Goal: Information Seeking & Learning: Learn about a topic

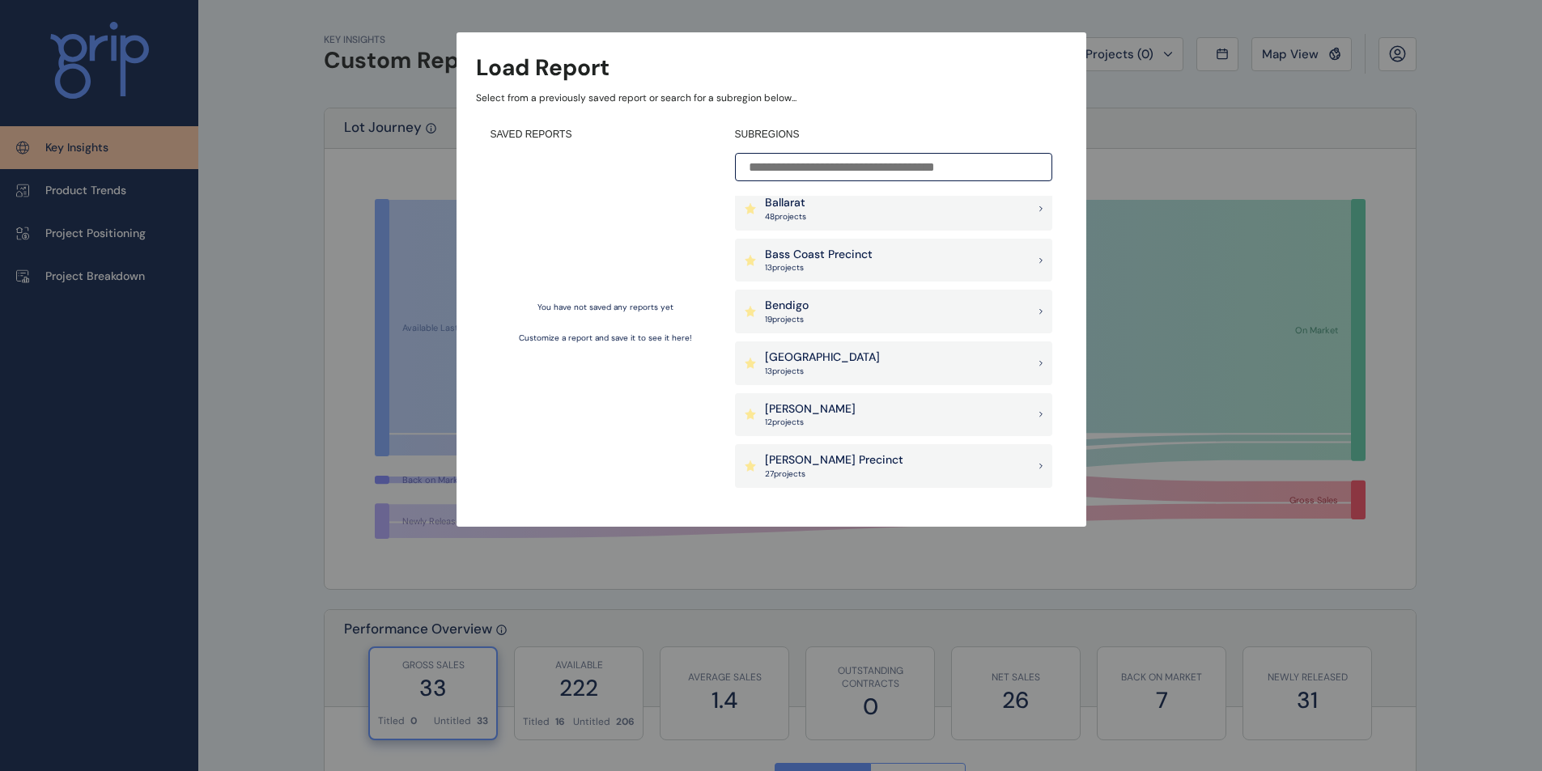
scroll to position [216, 0]
click at [831, 171] on input at bounding box center [893, 167] width 317 height 28
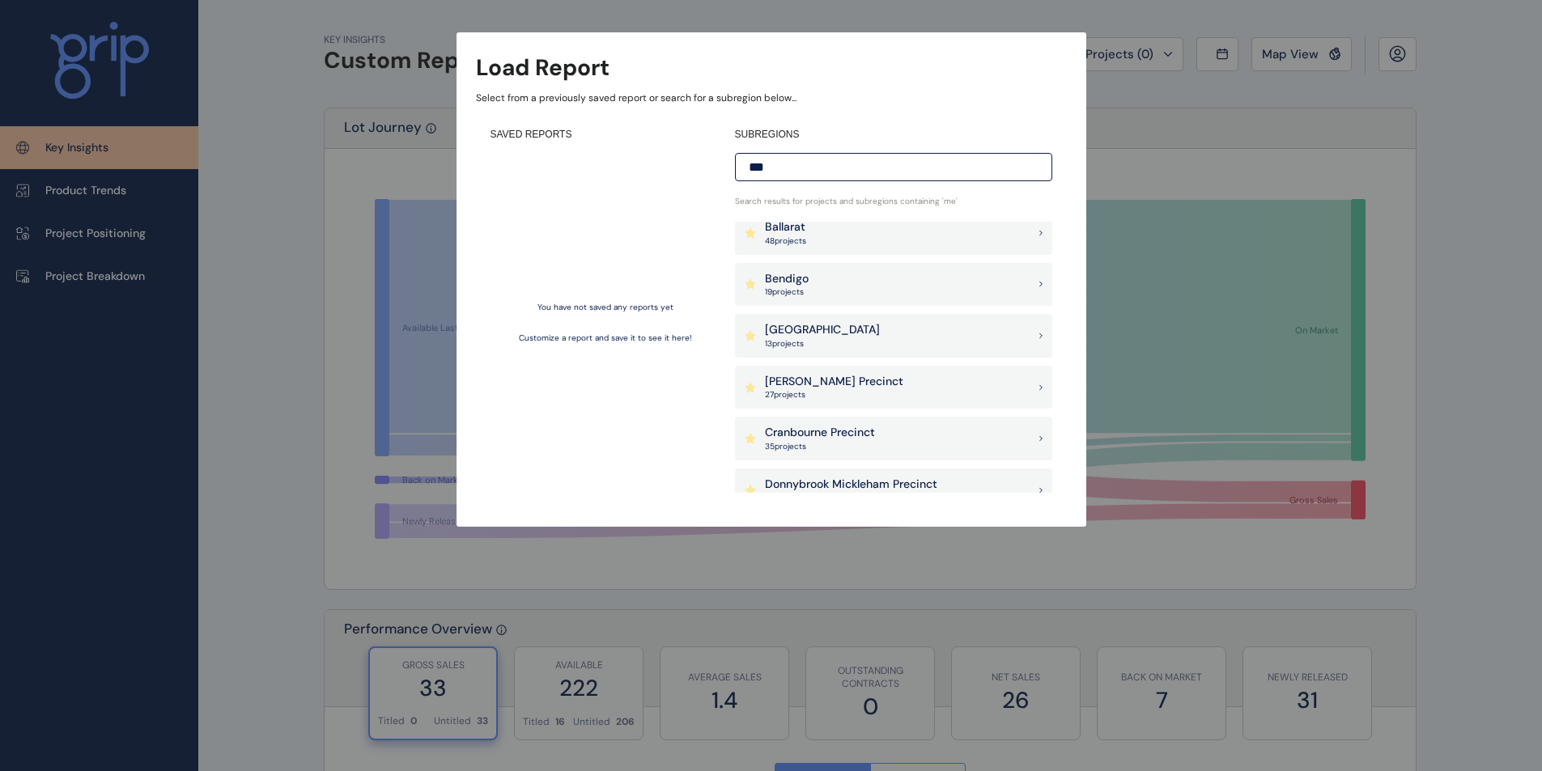
scroll to position [0, 0]
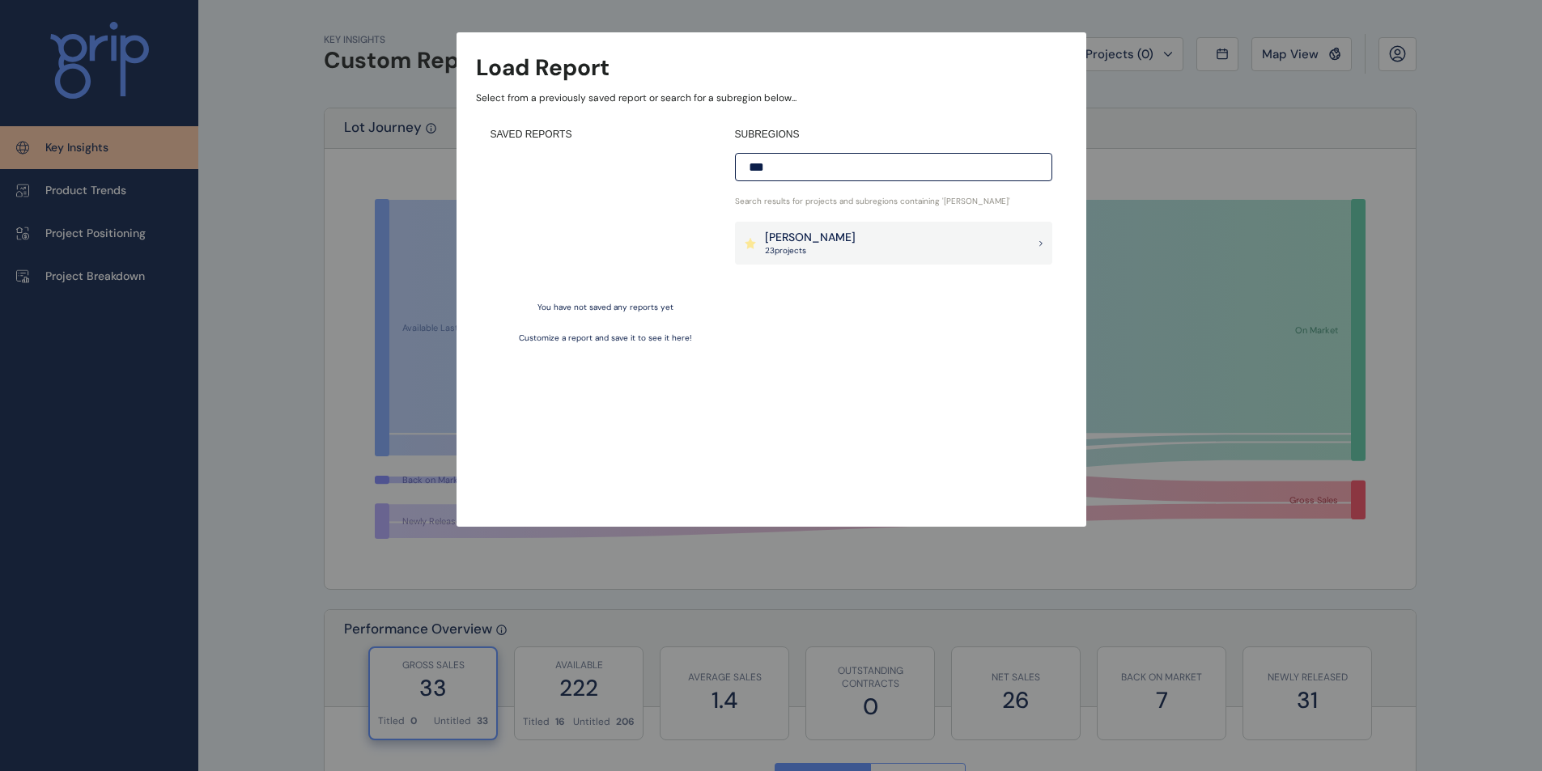
type input "***"
click at [818, 244] on div "[PERSON_NAME] 23 project s" at bounding box center [893, 244] width 317 height 44
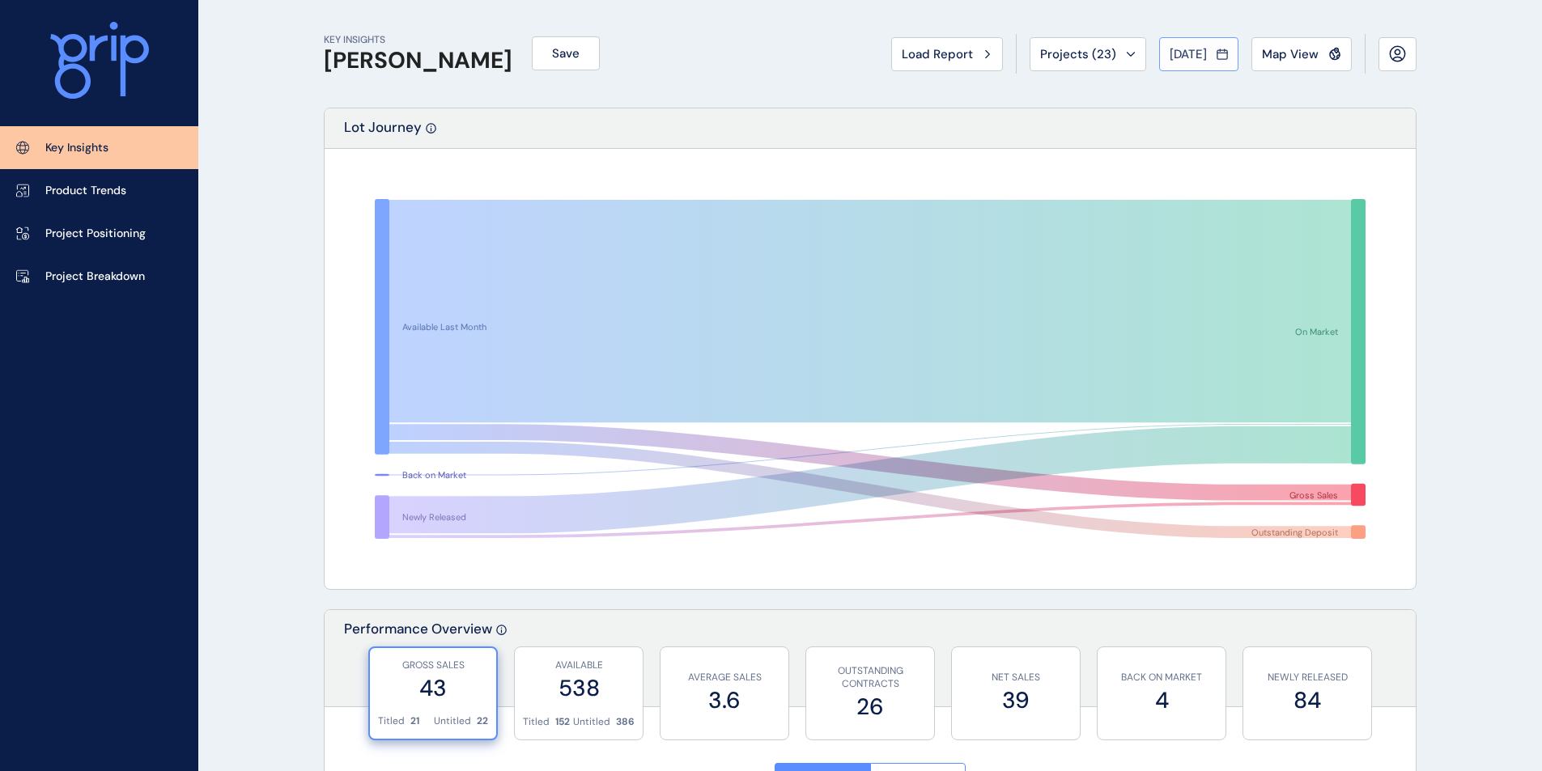
click at [1211, 51] on div "[DATE]" at bounding box center [1199, 54] width 58 height 16
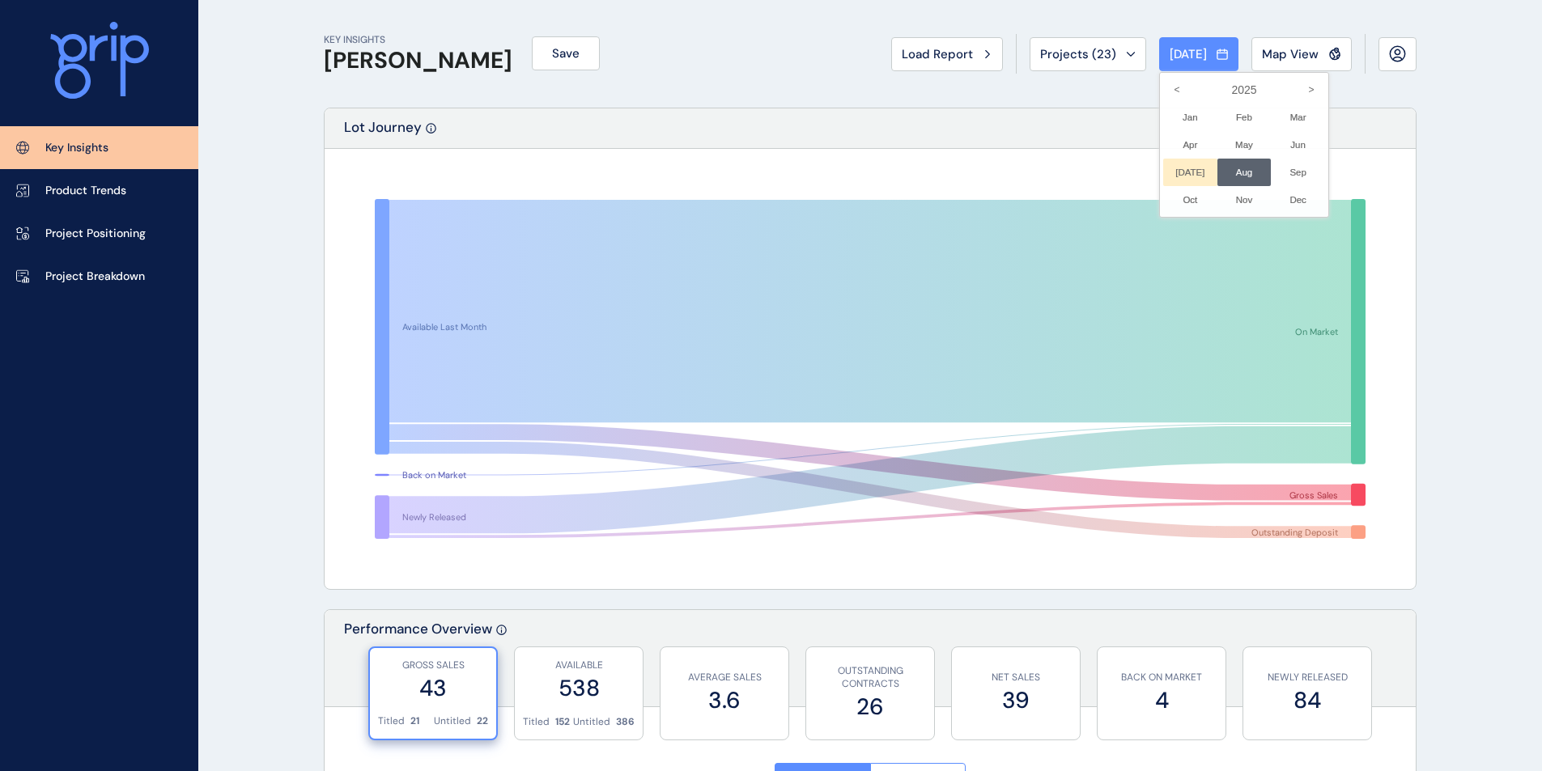
click at [1176, 172] on li "[DATE] No report is available for this period. New months are usually published…" at bounding box center [1190, 173] width 54 height 28
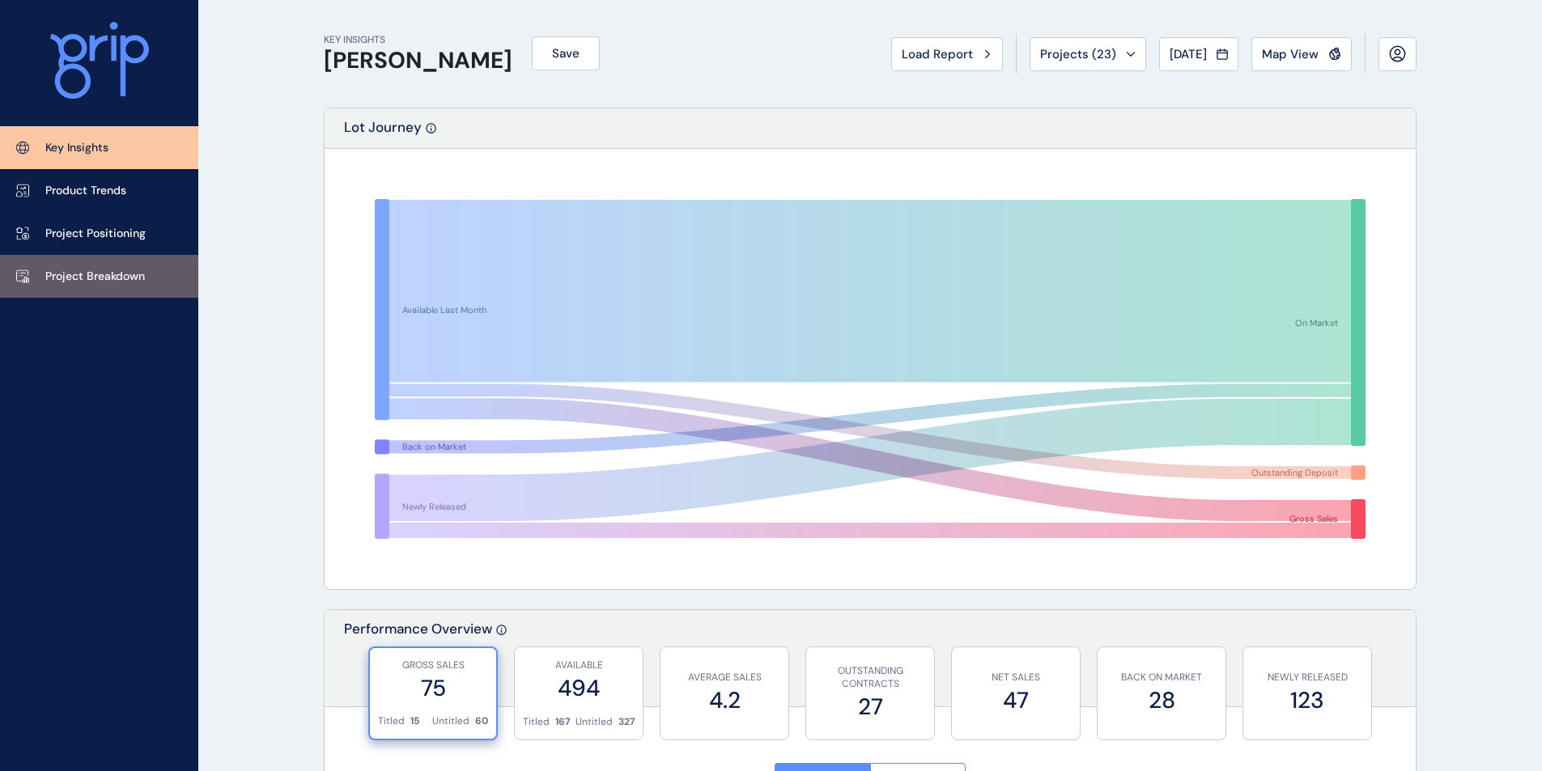
click at [119, 273] on p "Project Breakdown" at bounding box center [95, 277] width 100 height 16
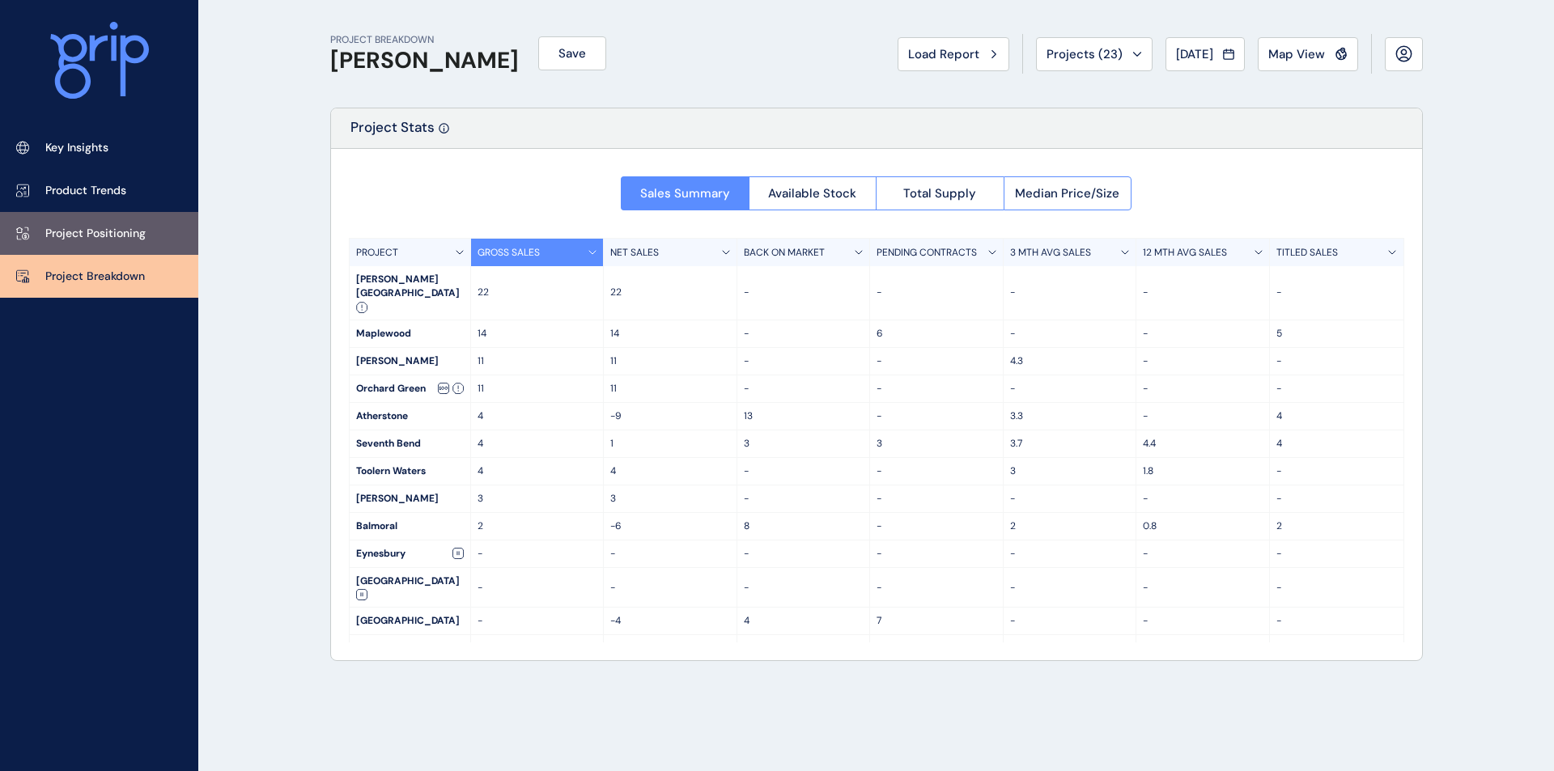
click at [113, 236] on p "Project Positioning" at bounding box center [95, 234] width 100 height 16
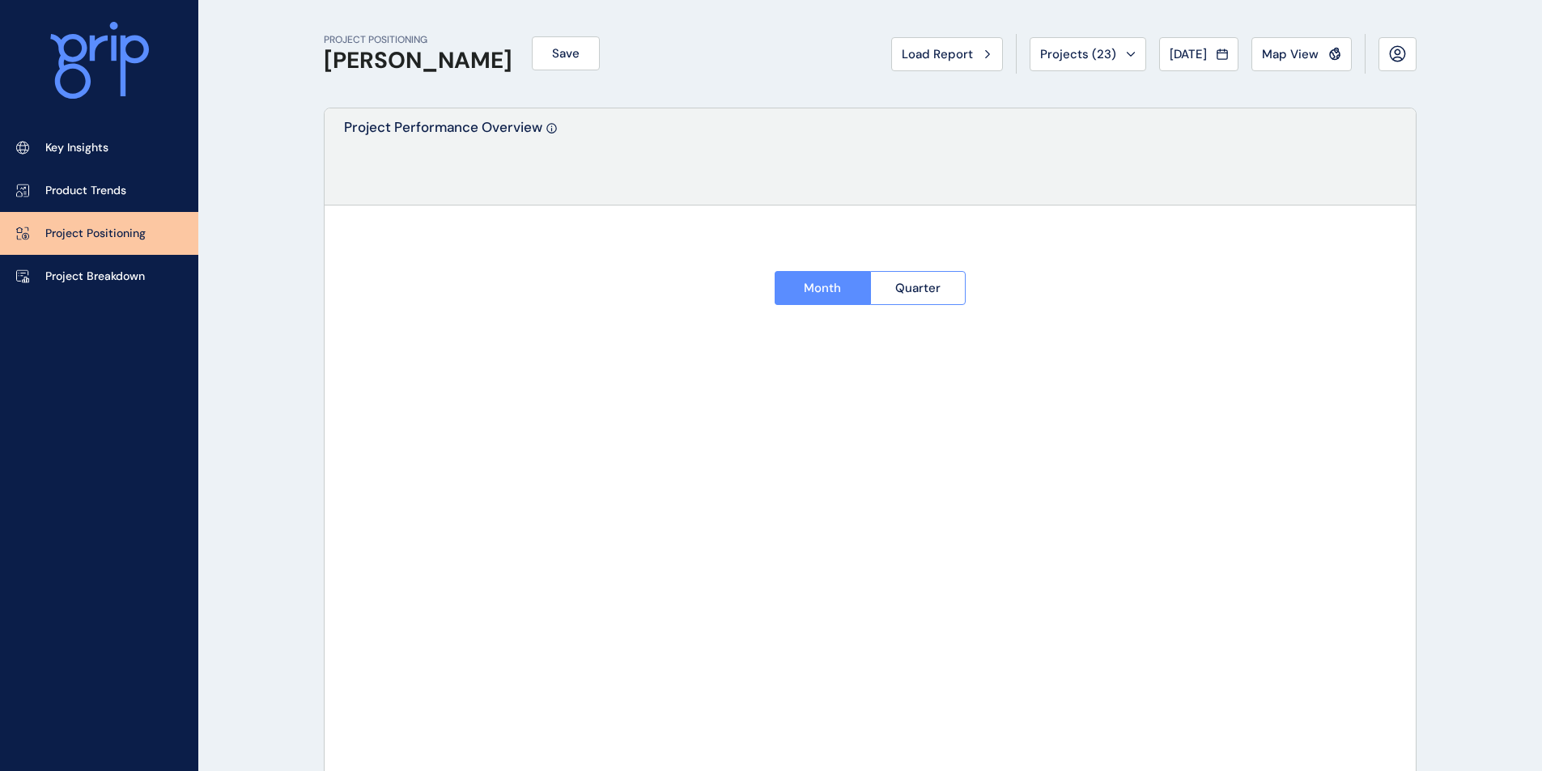
type input "**********"
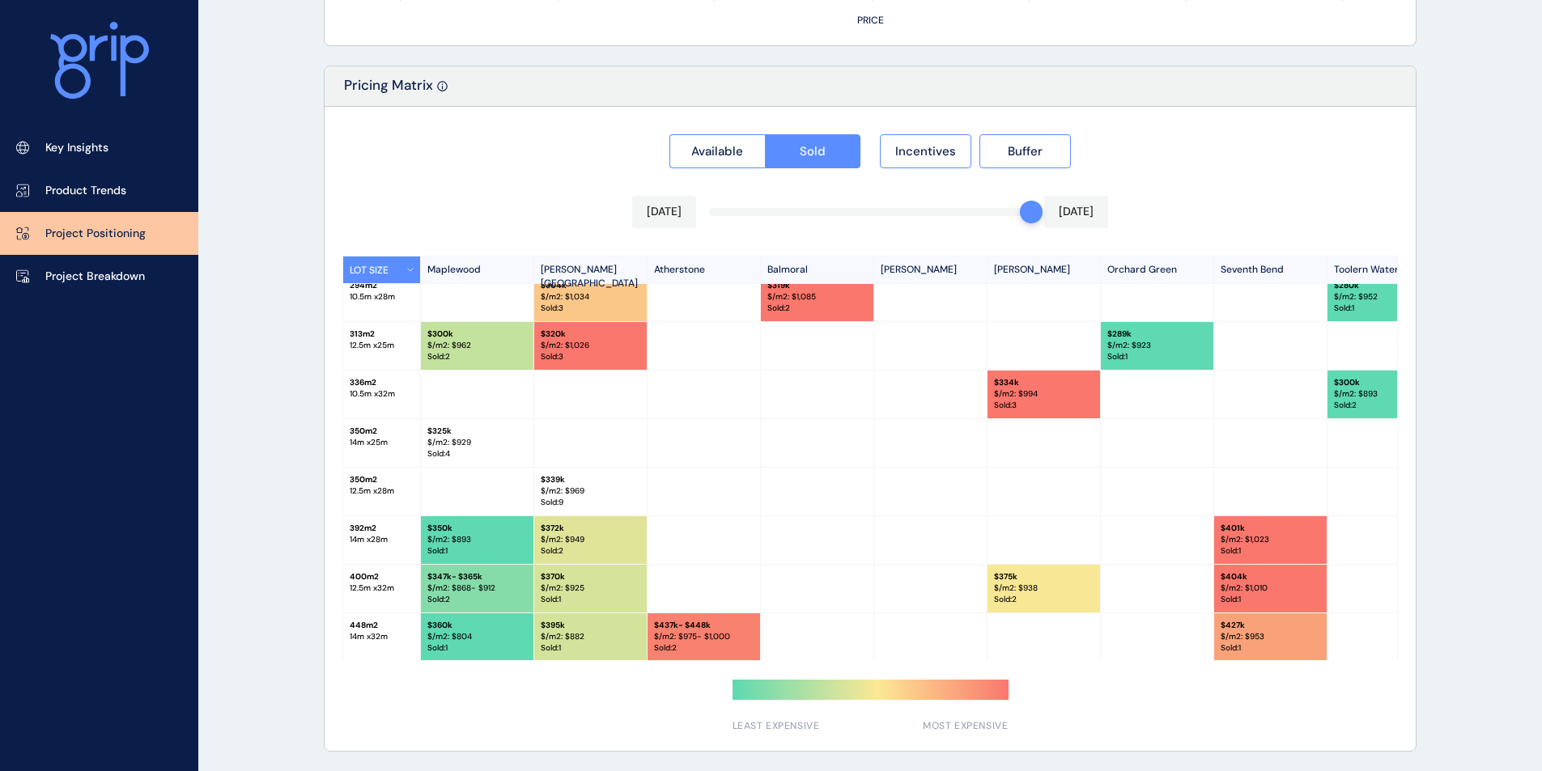
scroll to position [114, 0]
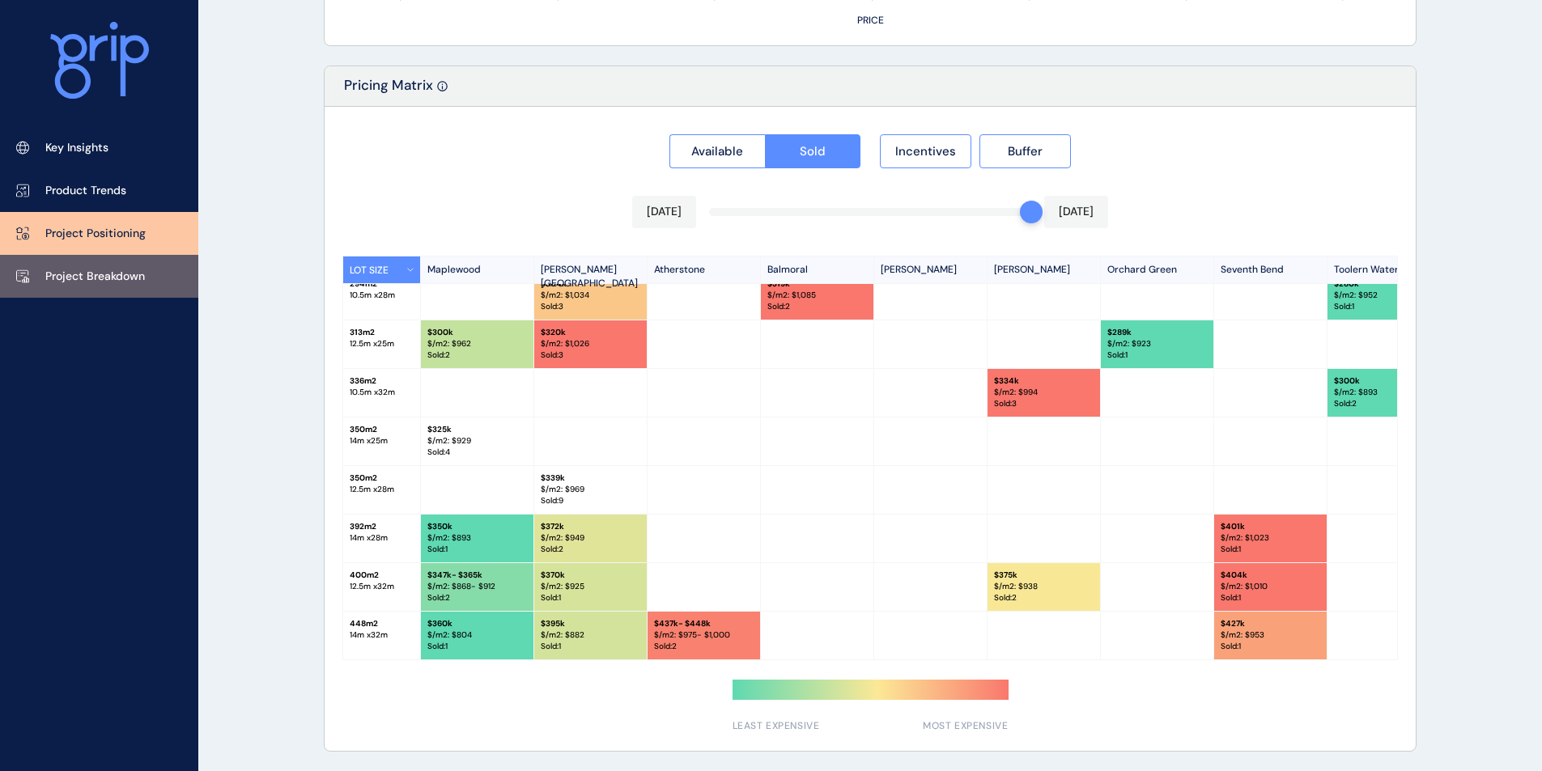
click at [117, 269] on p "Project Breakdown" at bounding box center [95, 277] width 100 height 16
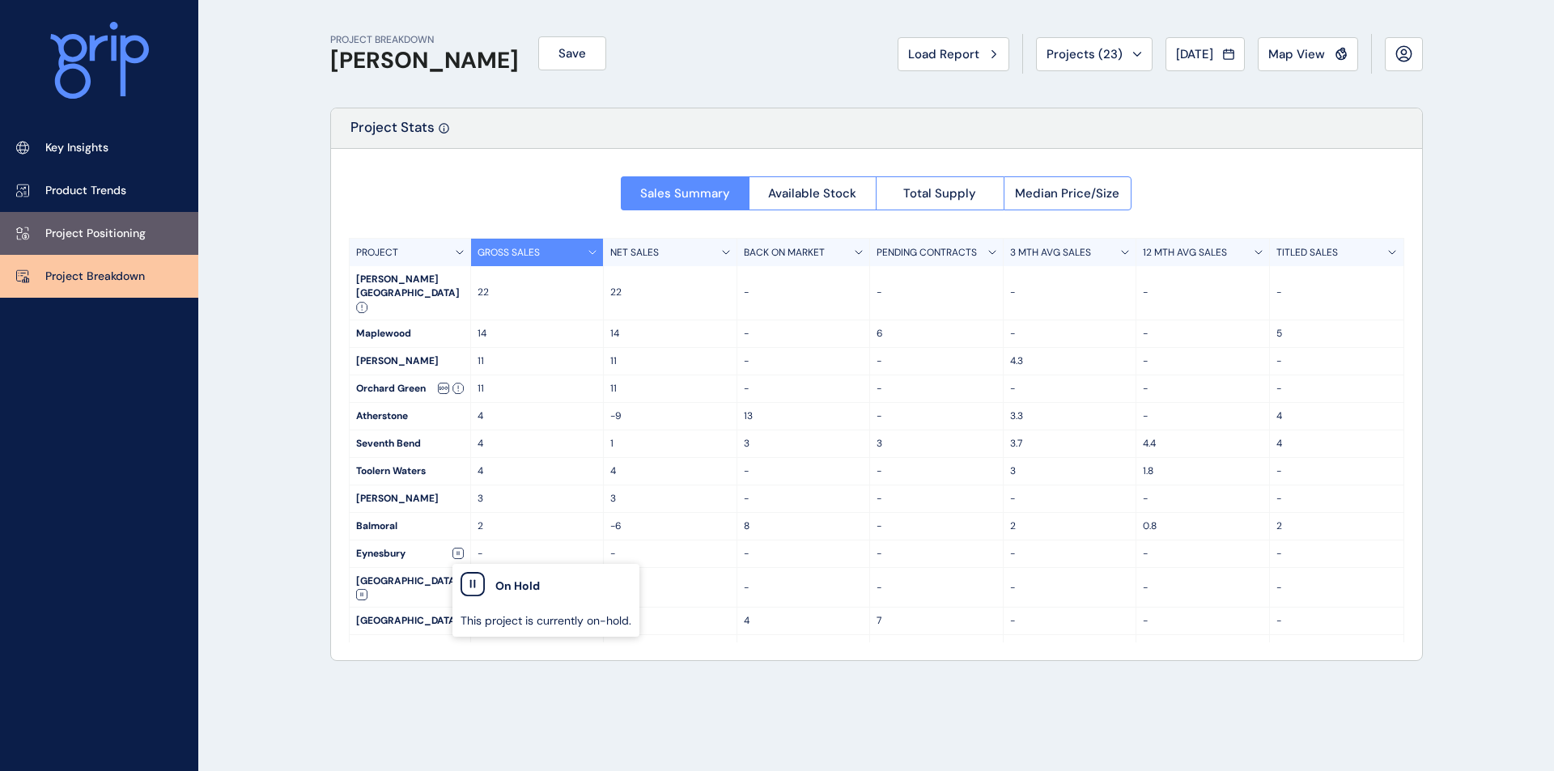
click at [99, 223] on link "Project Positioning" at bounding box center [99, 233] width 198 height 43
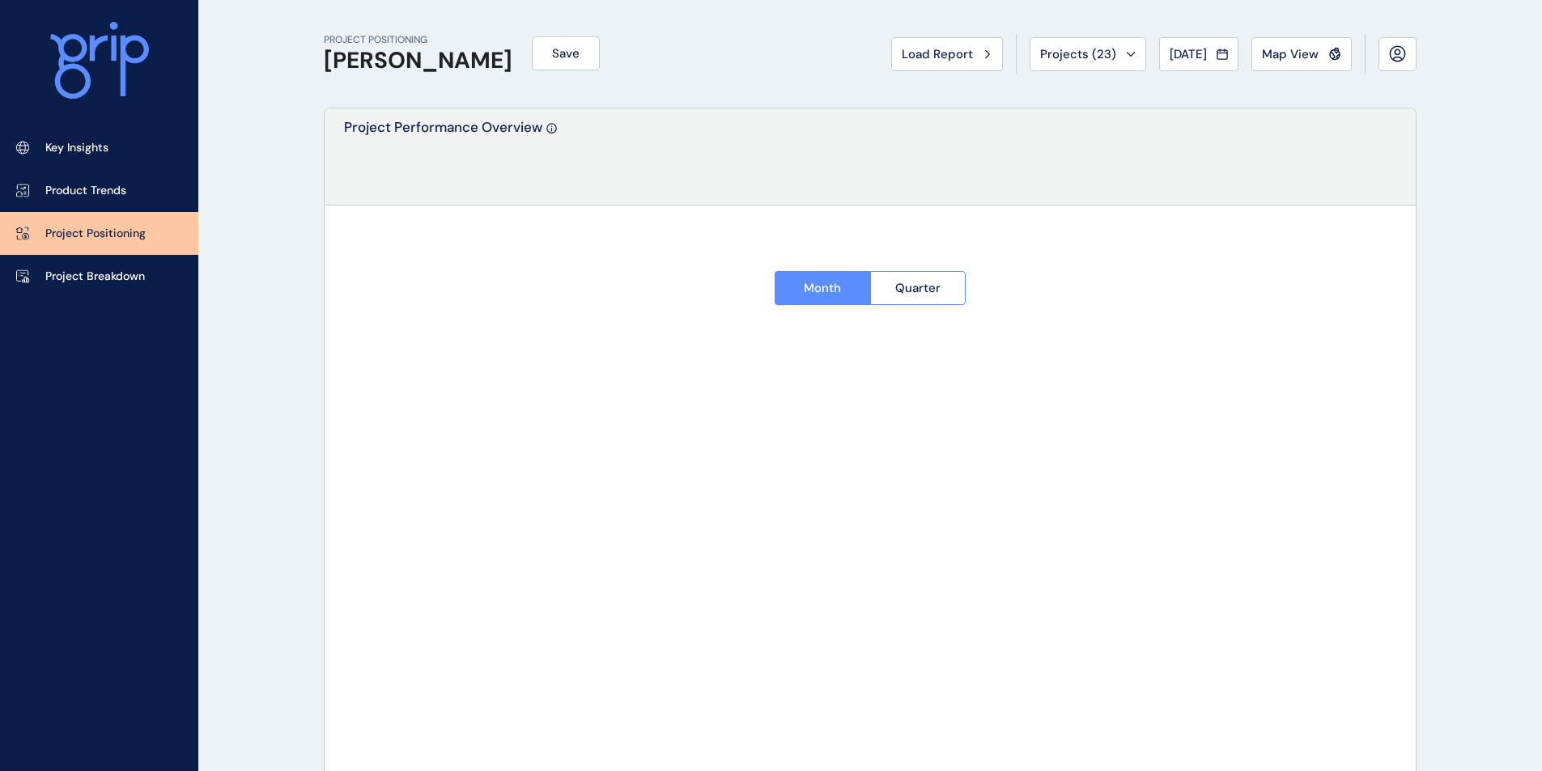
type input "**********"
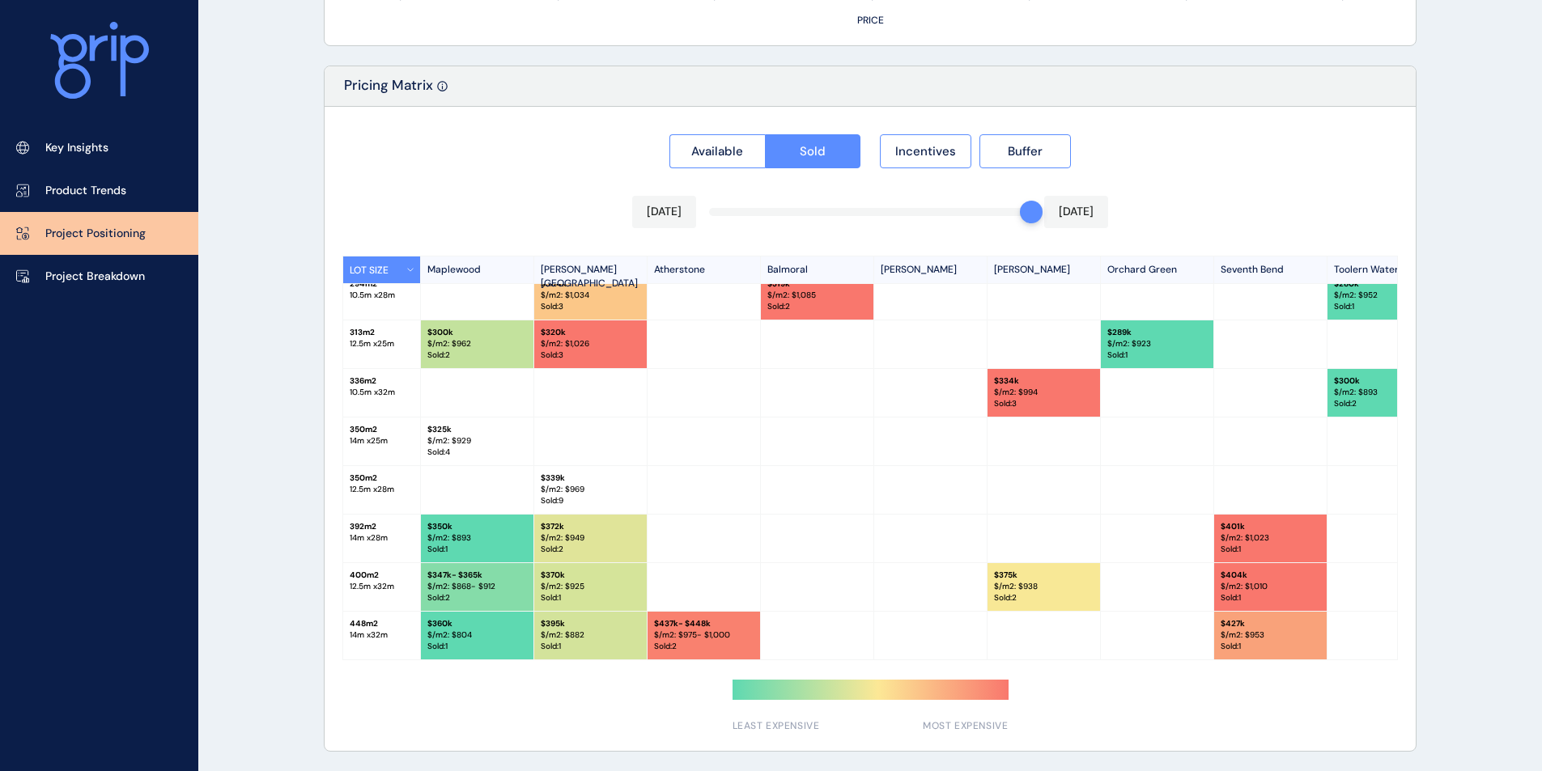
scroll to position [114, 49]
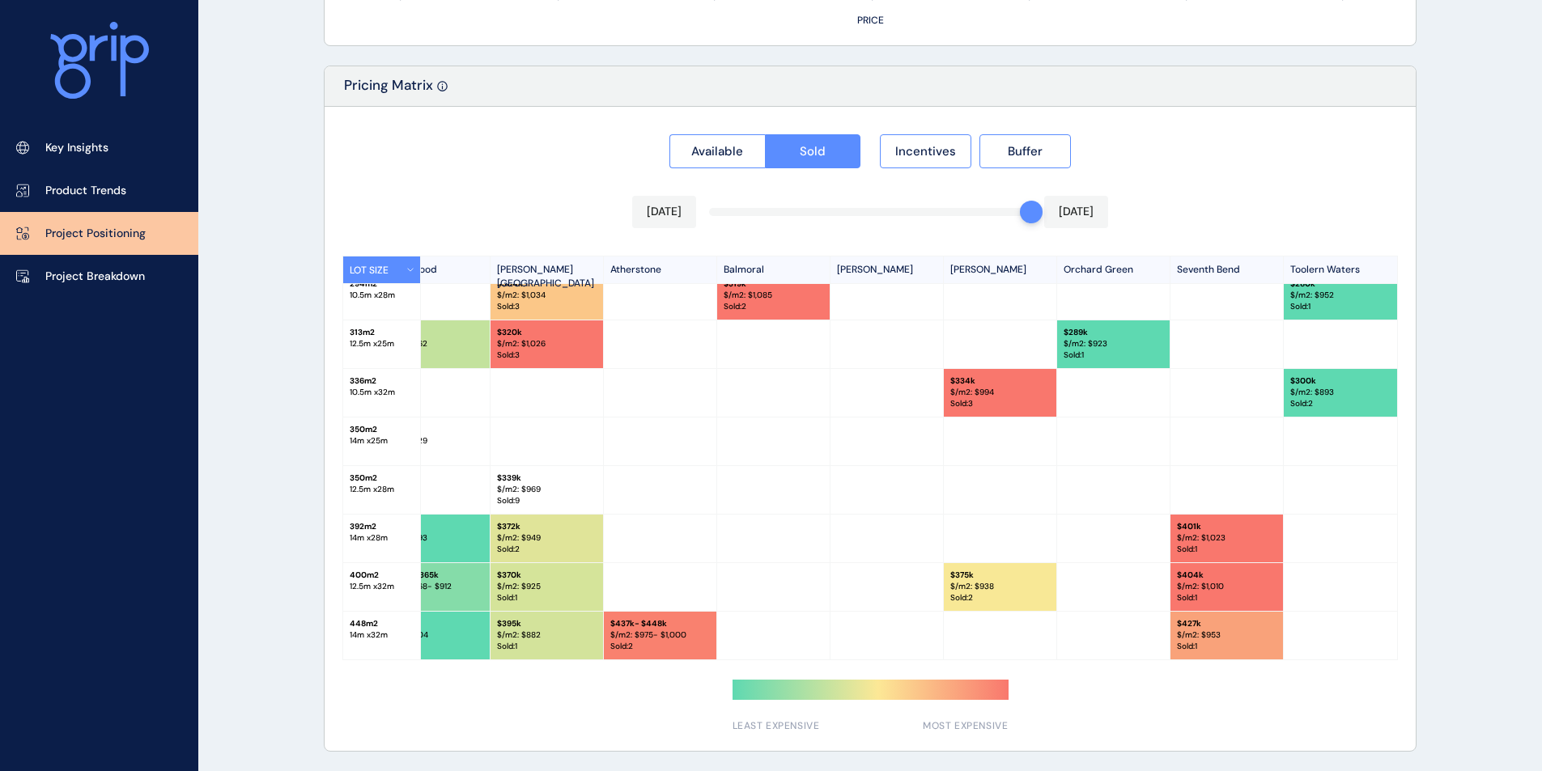
click at [1330, 455] on div at bounding box center [1340, 442] width 113 height 48
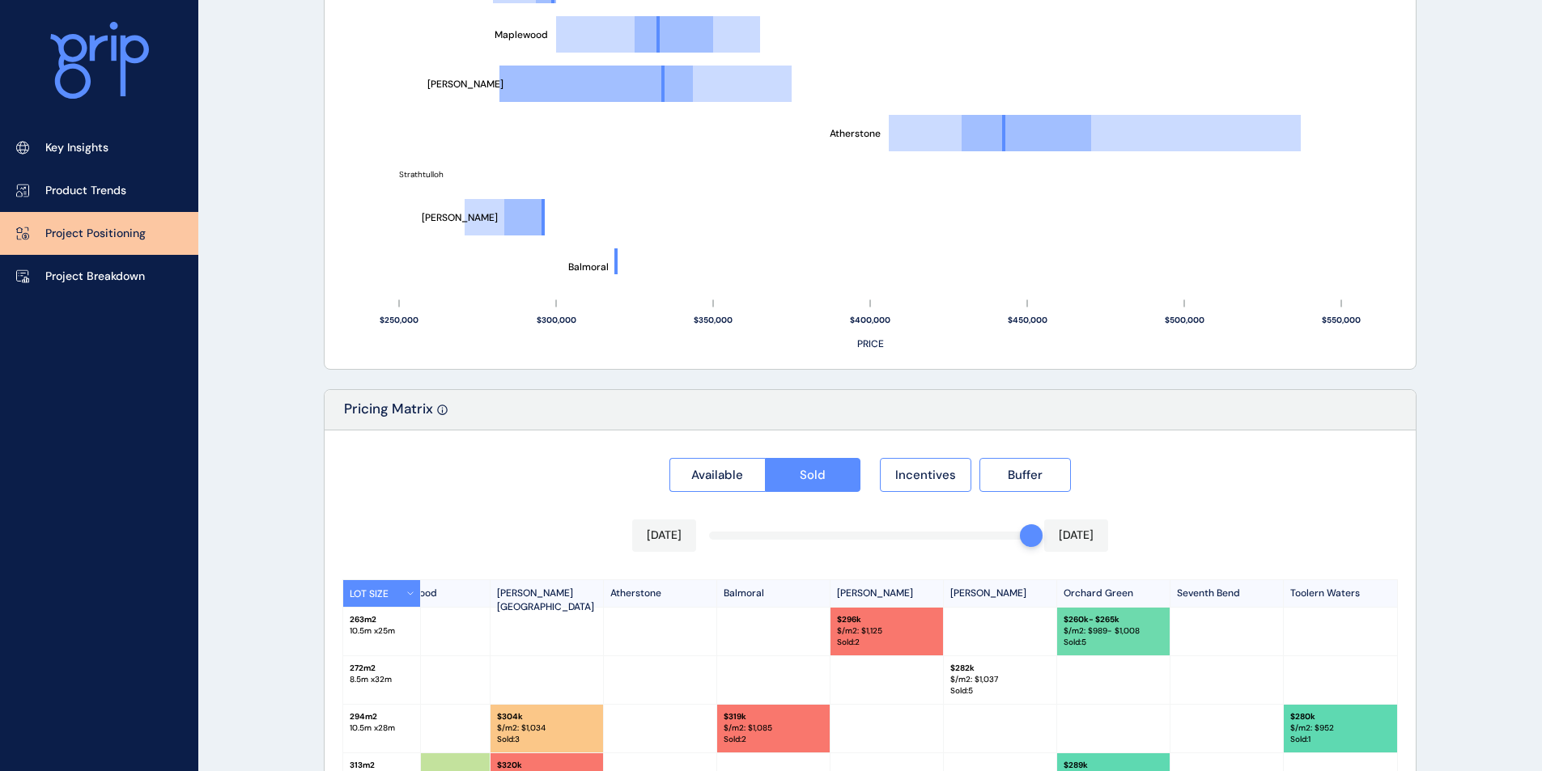
scroll to position [1470, 0]
